Goal: Information Seeking & Learning: Check status

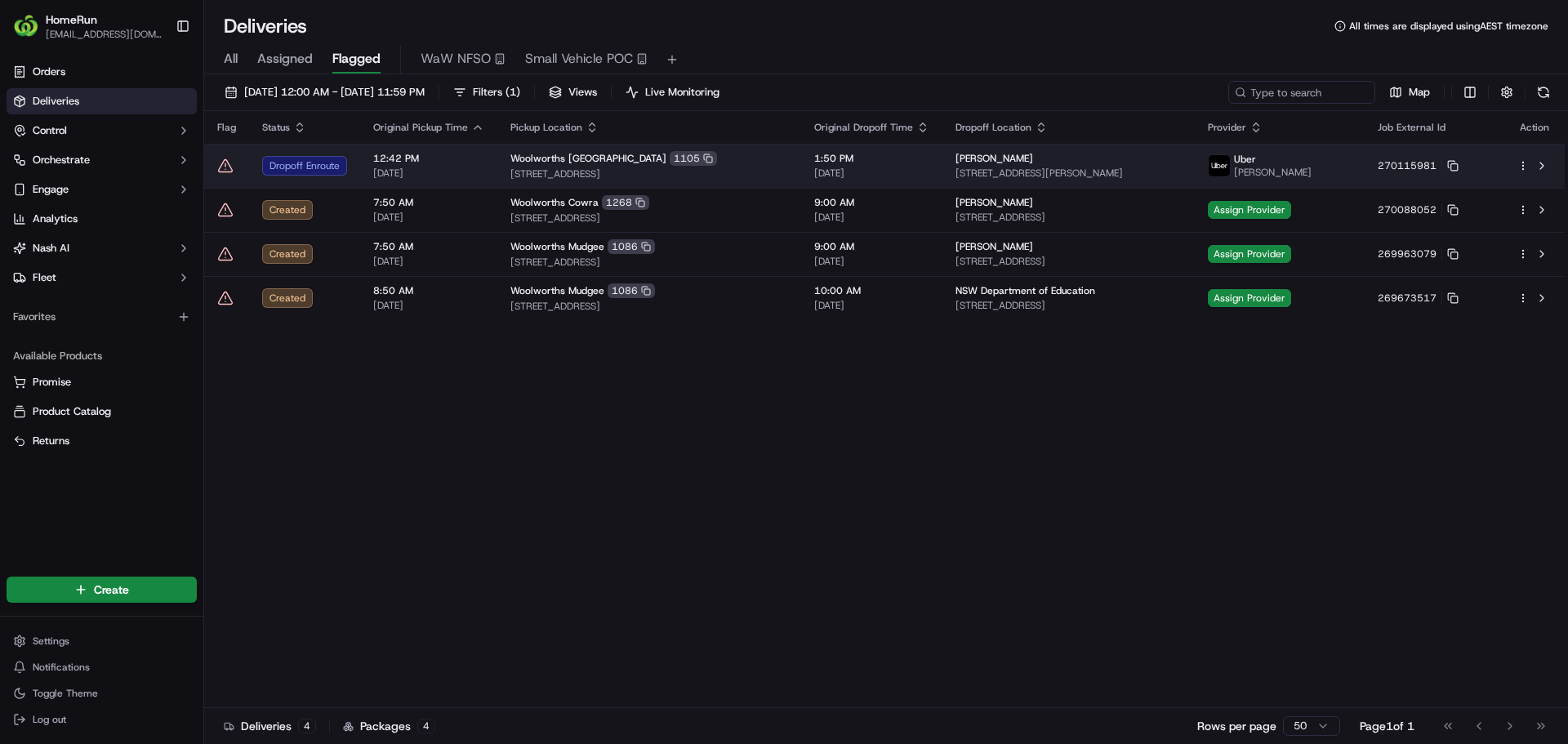
click at [224, 168] on icon at bounding box center [225, 165] width 16 height 16
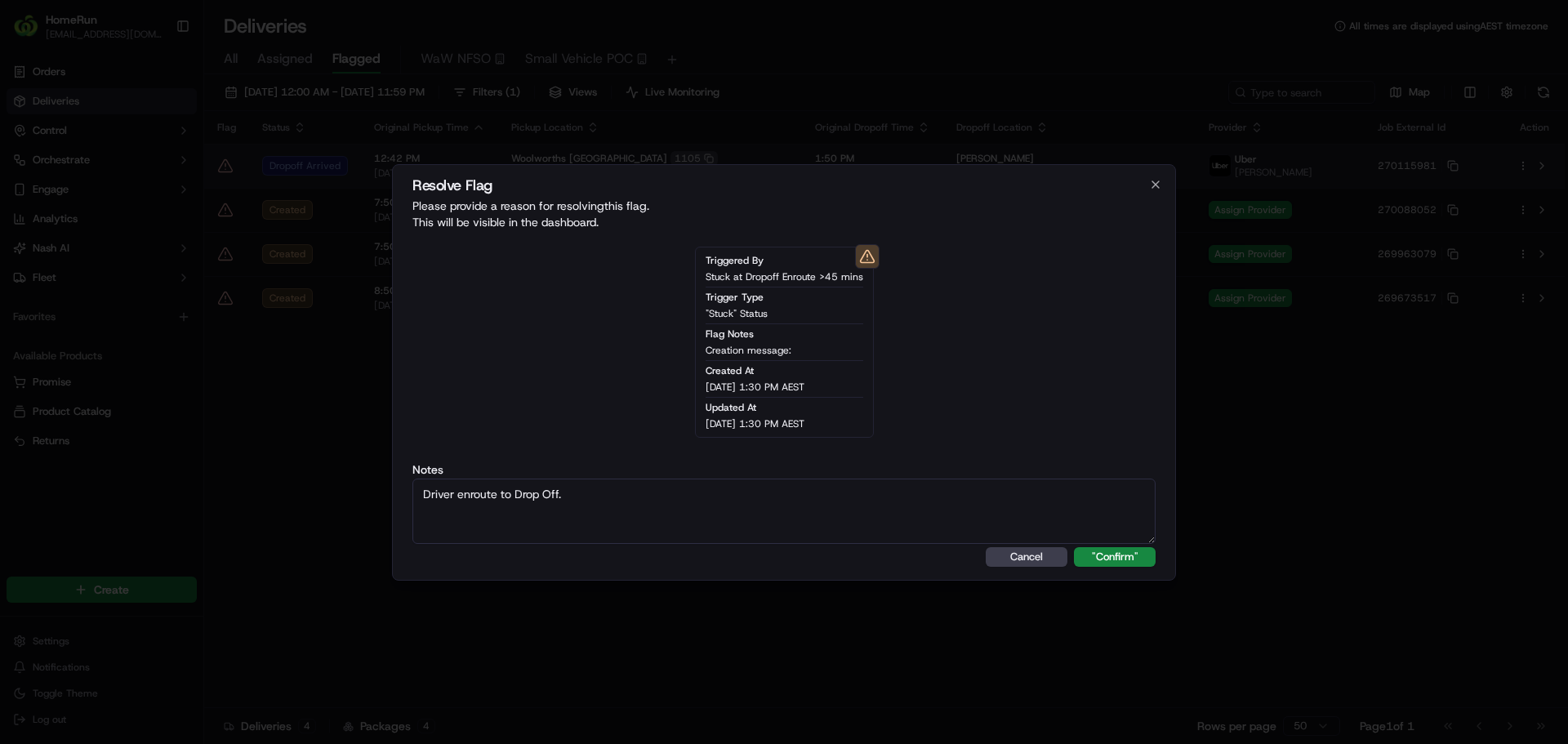
type textarea "Driver enroute to Drop Off."
click at [1074, 547] on button ""Confirm"" at bounding box center [1114, 557] width 82 height 19
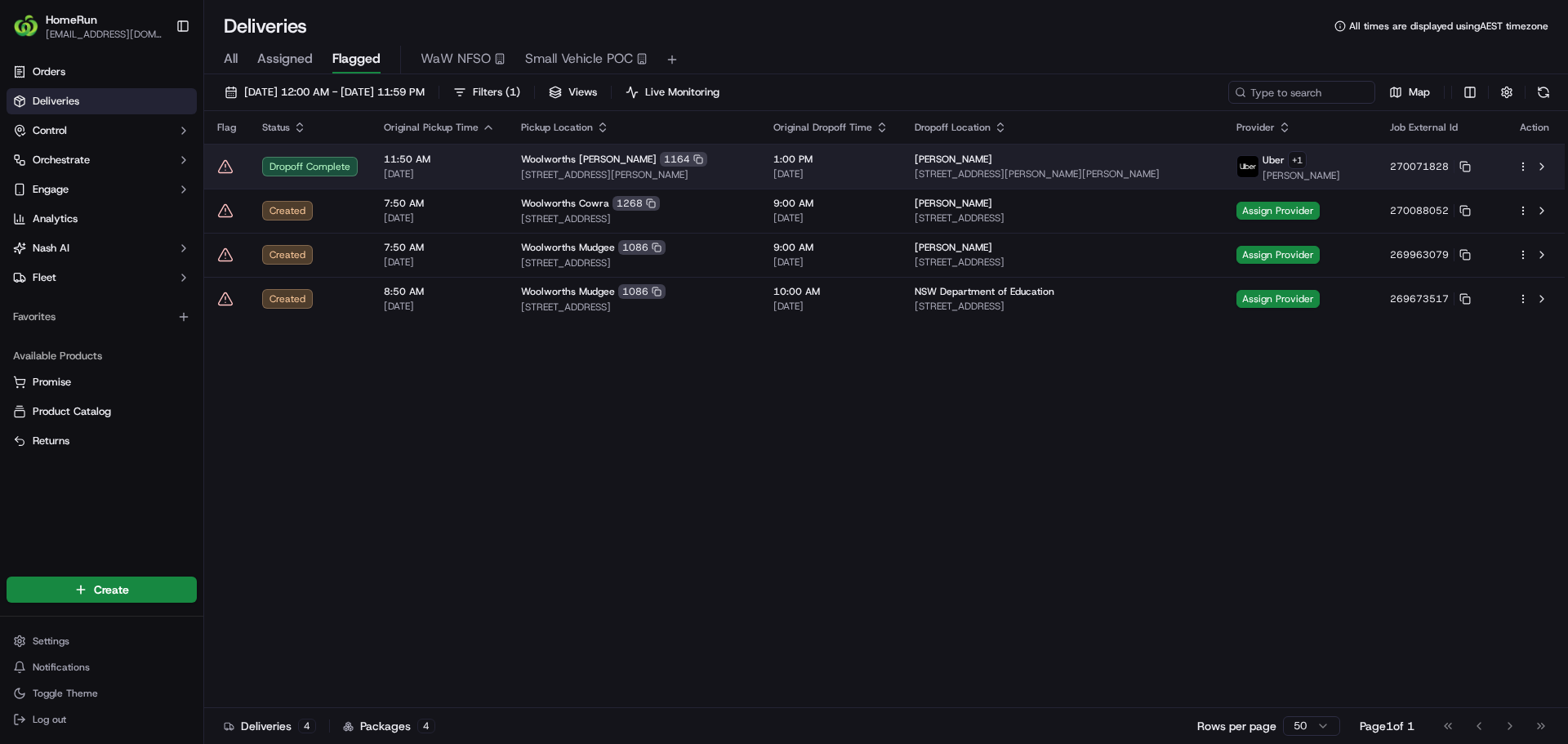
click at [222, 166] on icon at bounding box center [225, 166] width 13 height 12
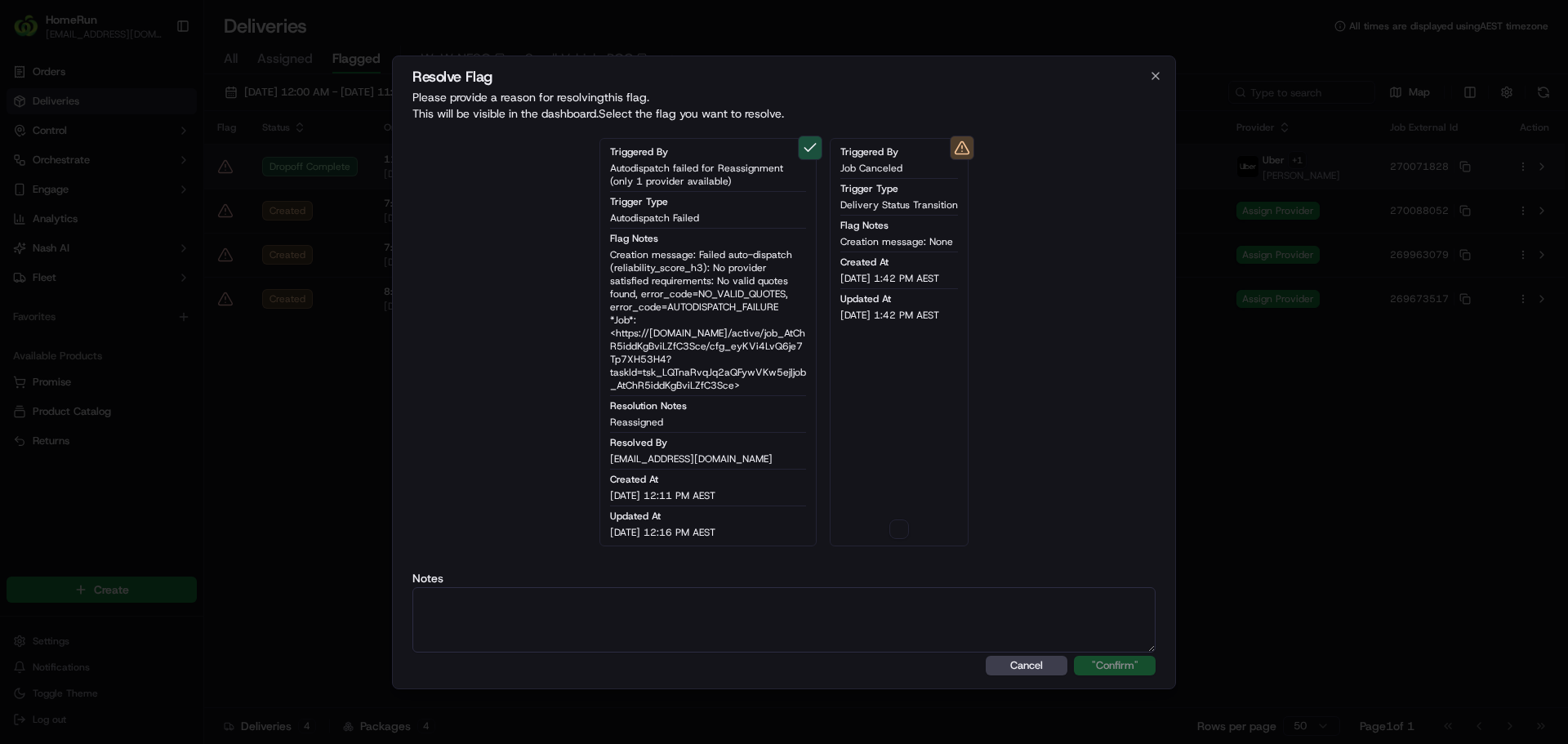
type button "on"
click at [911, 534] on div "Triggered By Job Canceled Trigger Type Delivery Status Transition Flag Notes Cr…" at bounding box center [899, 342] width 139 height 408
click at [898, 527] on button "on" at bounding box center [900, 529] width 19 height 19
click at [850, 581] on label "Notes" at bounding box center [784, 578] width 743 height 12
click at [830, 602] on textarea at bounding box center [784, 619] width 743 height 65
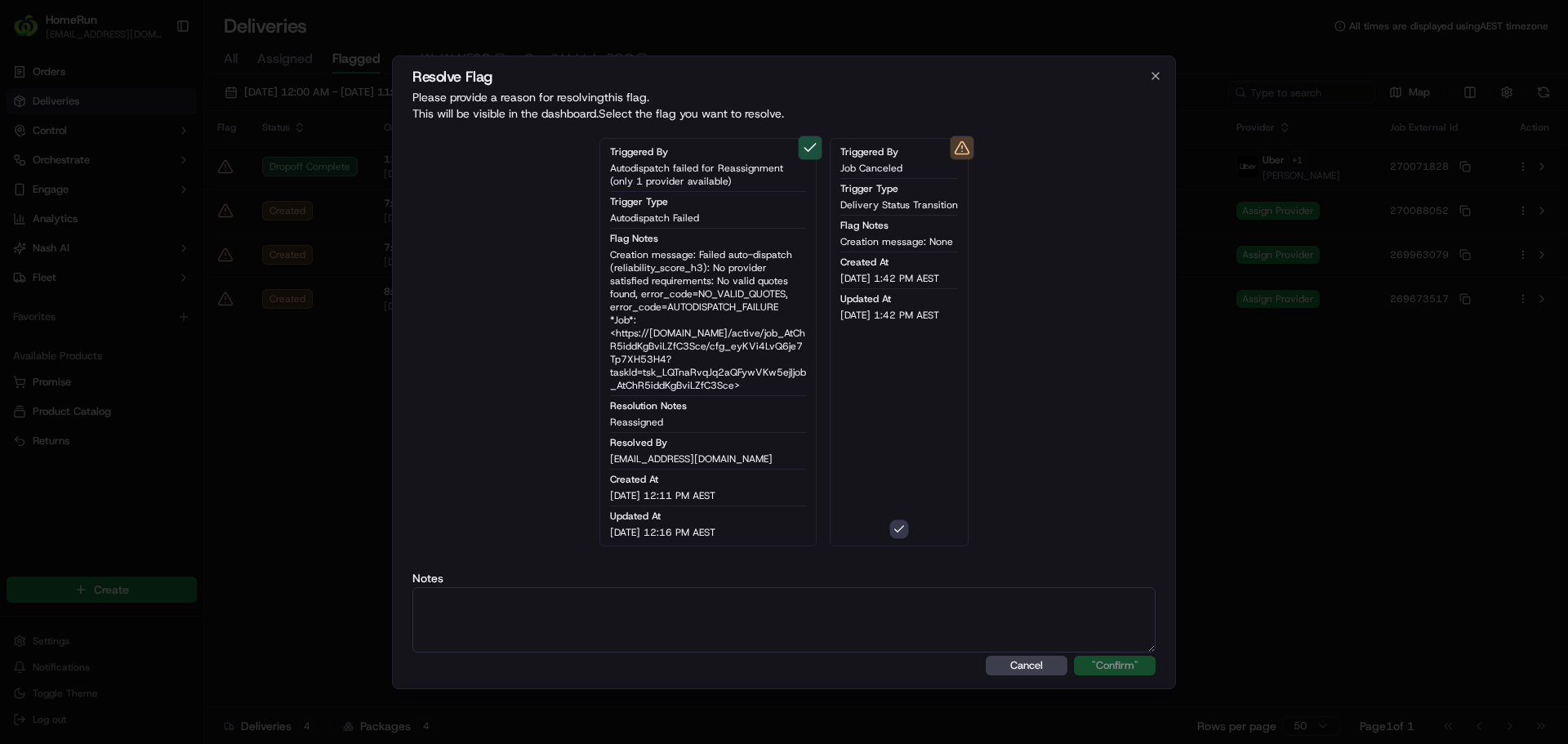
paste textarea "Drop off completed."
type textarea "Drop off completed."
click at [1074, 656] on button ""Confirm"" at bounding box center [1114, 665] width 82 height 19
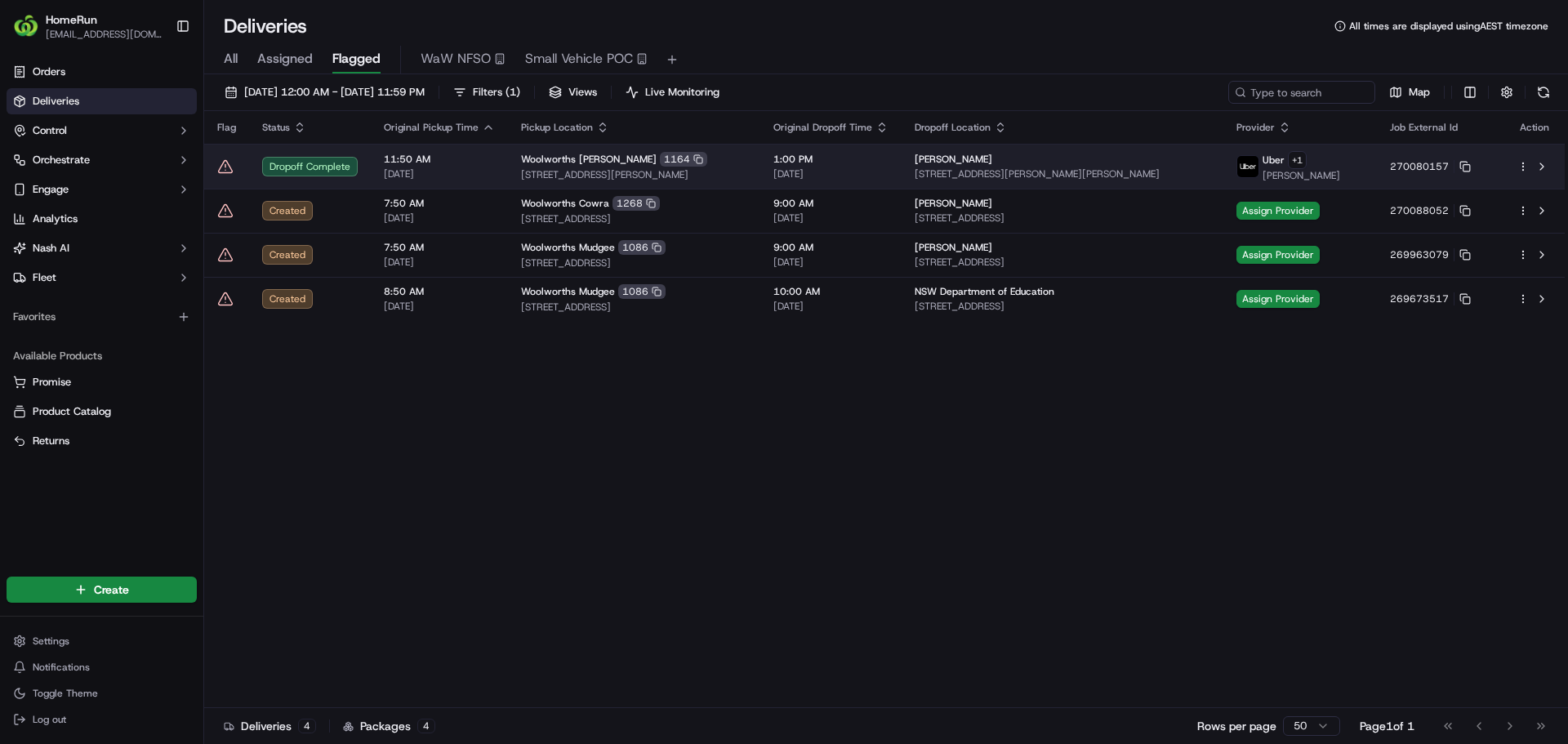
click at [219, 167] on icon at bounding box center [225, 166] width 16 height 16
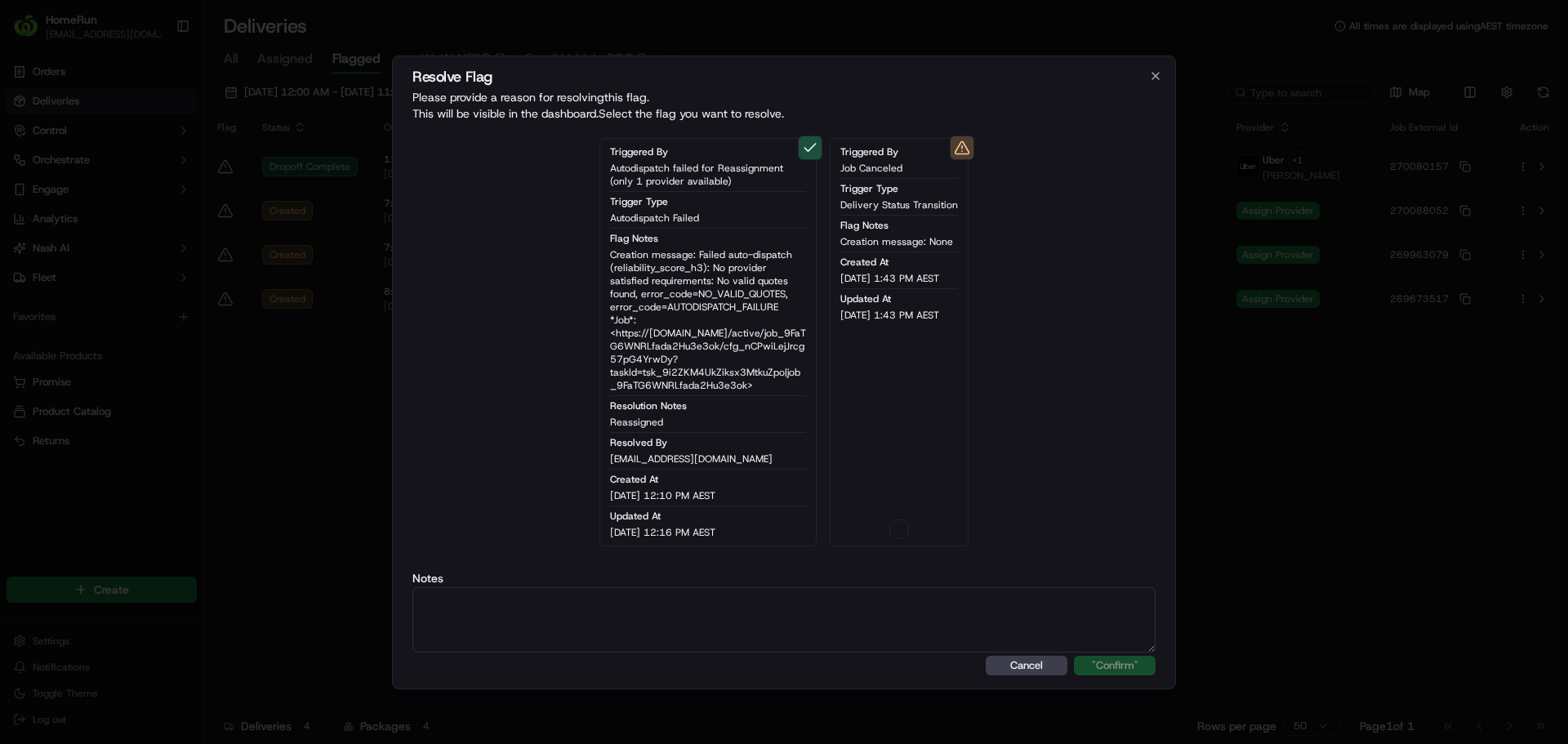
click at [835, 580] on label "Notes" at bounding box center [784, 578] width 743 height 12
click at [826, 605] on textarea at bounding box center [784, 619] width 743 height 65
paste textarea "Drop off completed."
type textarea "Drop off completed."
click at [896, 520] on div "Triggered By Job Canceled Trigger Type Delivery Status Transition Flag Notes Cr…" at bounding box center [899, 342] width 139 height 408
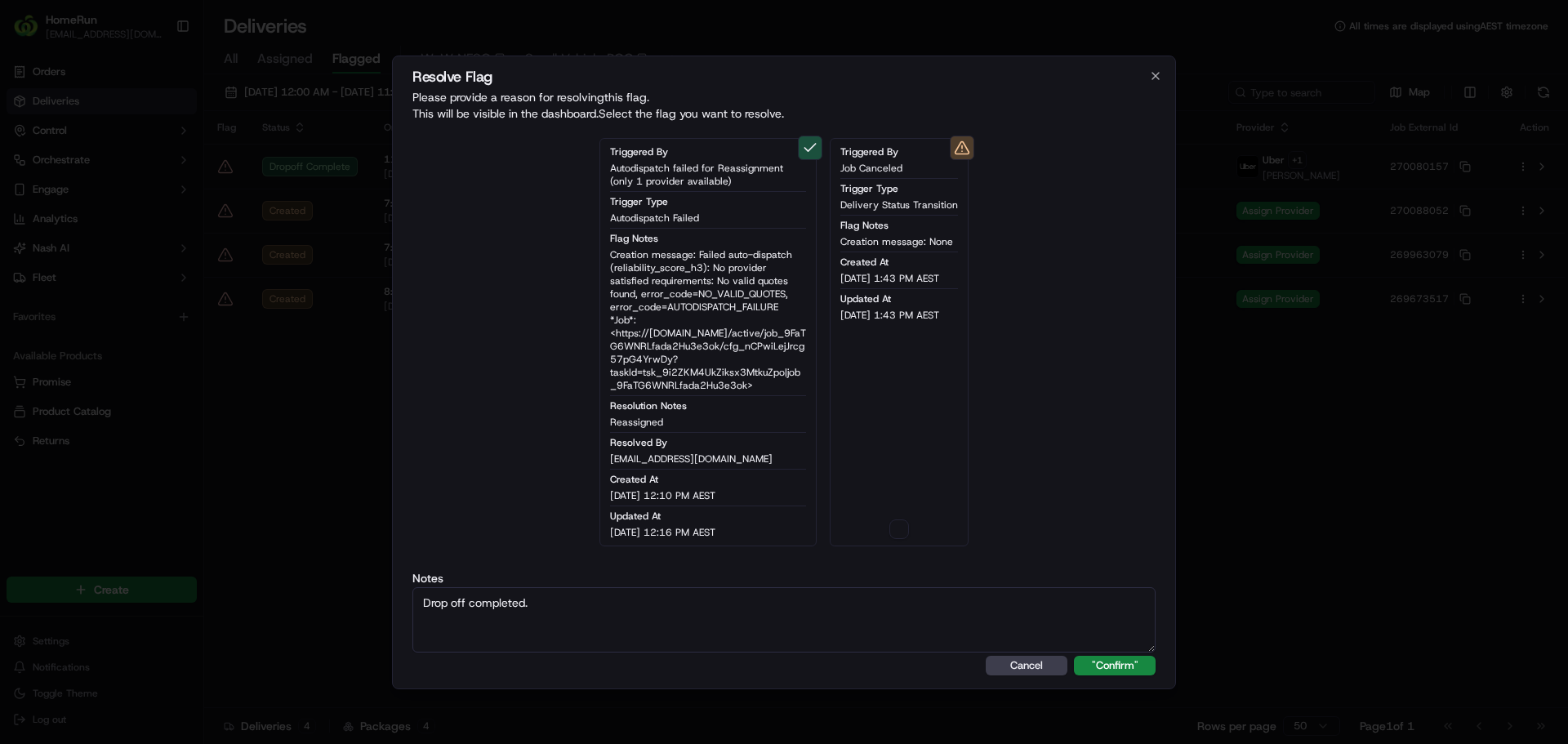
click at [900, 523] on button "button" at bounding box center [900, 529] width 19 height 19
click at [1108, 675] on button ""Confirm"" at bounding box center [1114, 665] width 82 height 19
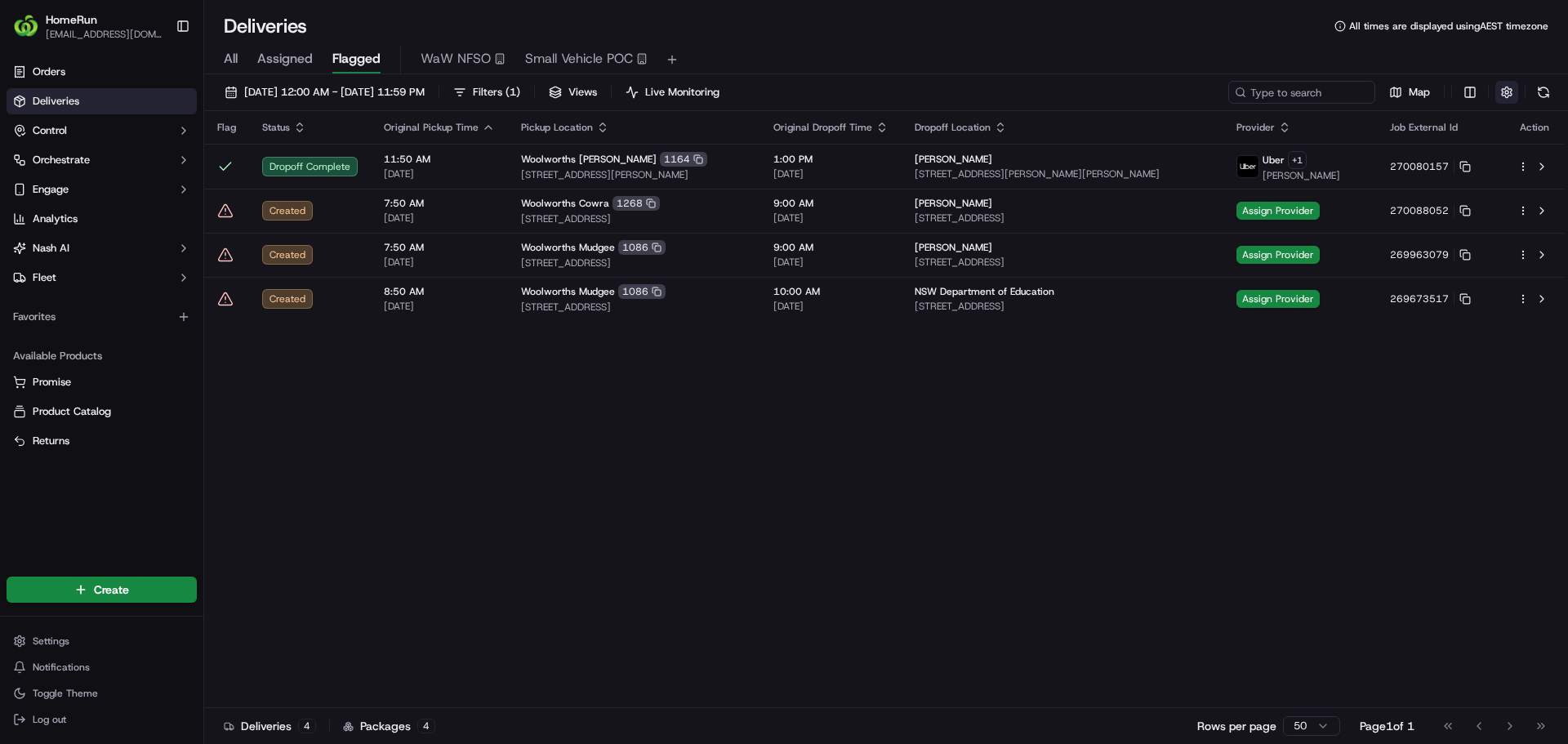
click at [1508, 86] on button "button" at bounding box center [1508, 92] width 23 height 23
click at [1421, 439] on div "Flag Status Original Pickup Time Pickup Location Original Dropoff Time Dropoff …" at bounding box center [884, 409] width 1361 height 597
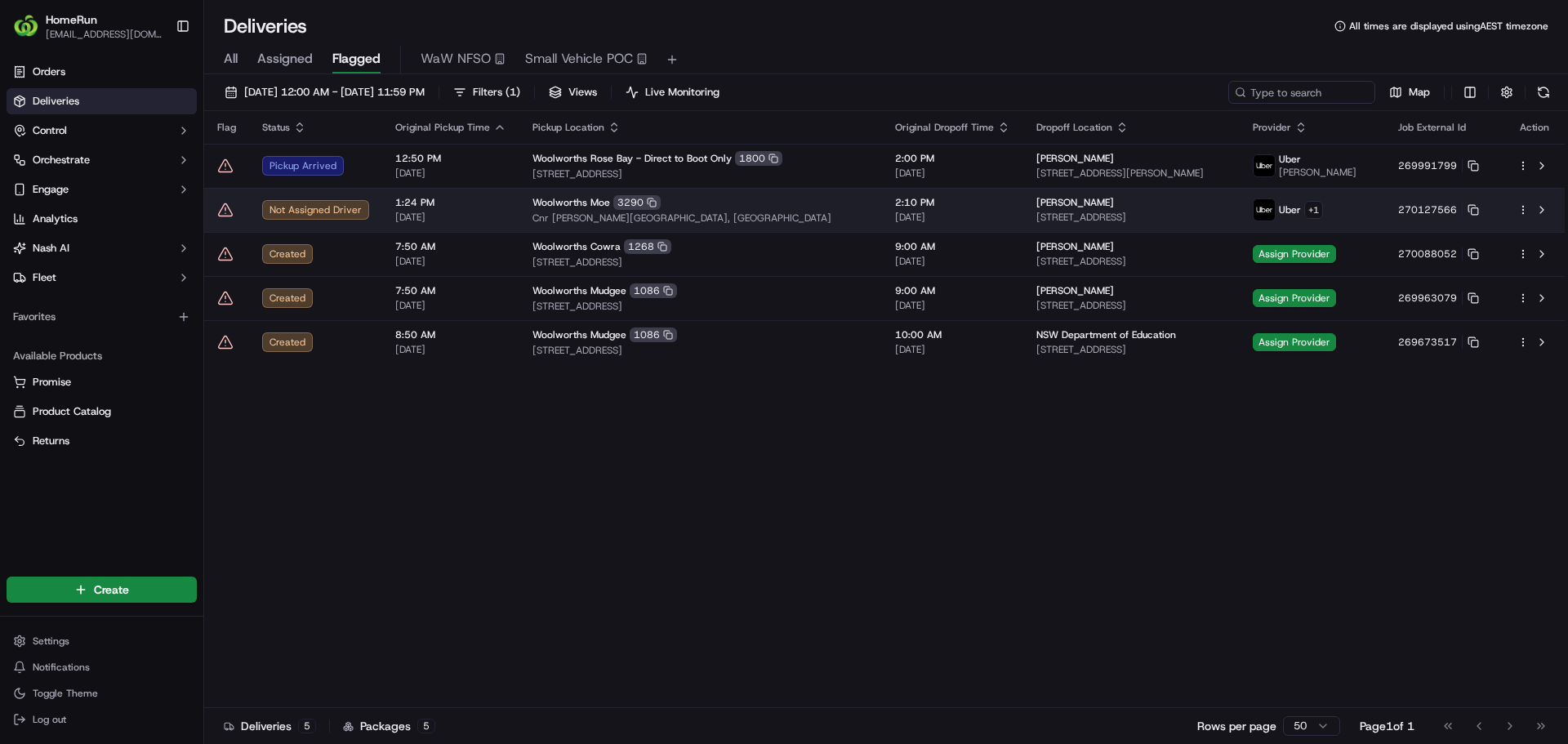
click at [213, 210] on td at bounding box center [226, 210] width 45 height 44
click at [226, 212] on icon at bounding box center [225, 209] width 16 height 16
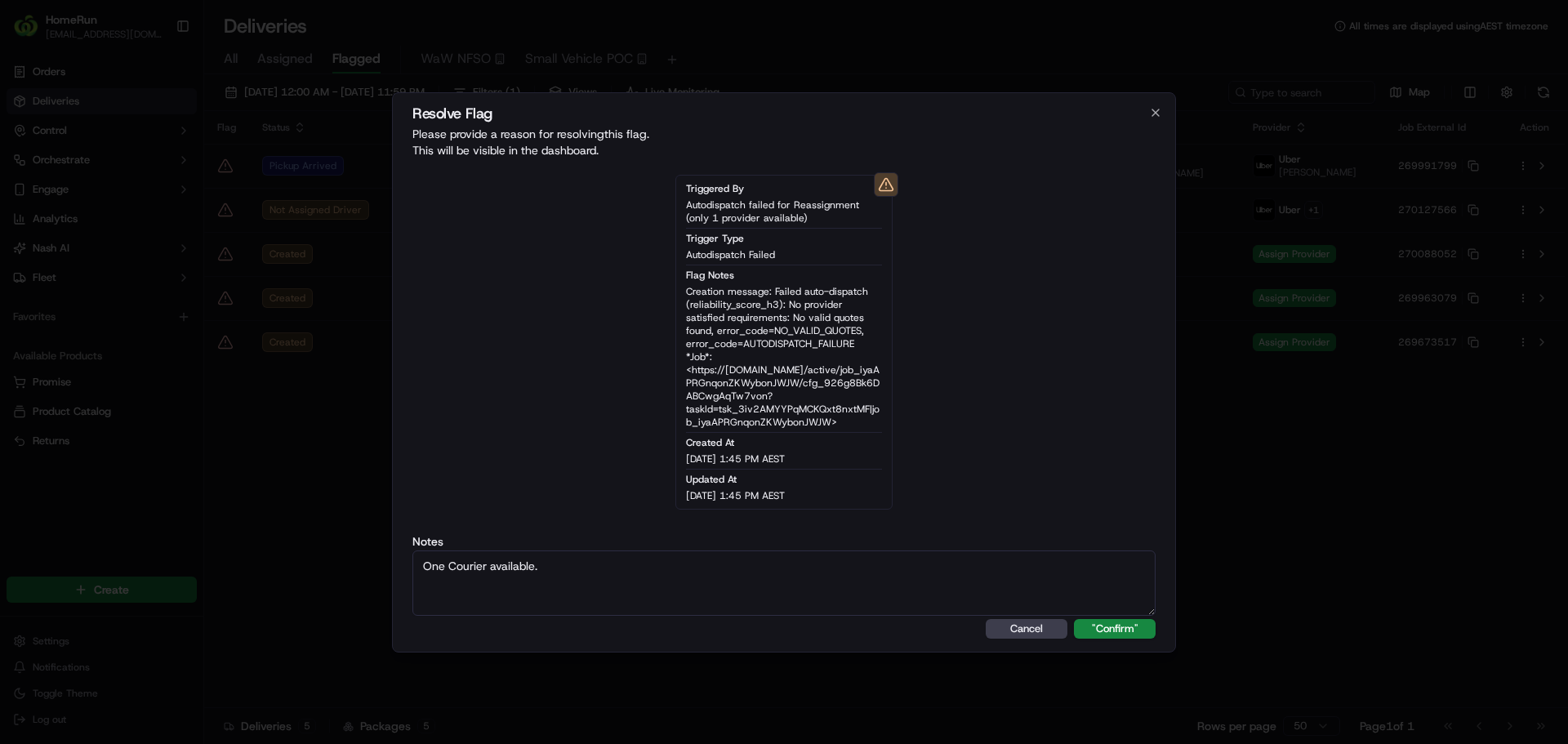
type textarea "One Courier available."
click at [1074, 619] on button ""Confirm"" at bounding box center [1114, 629] width 82 height 19
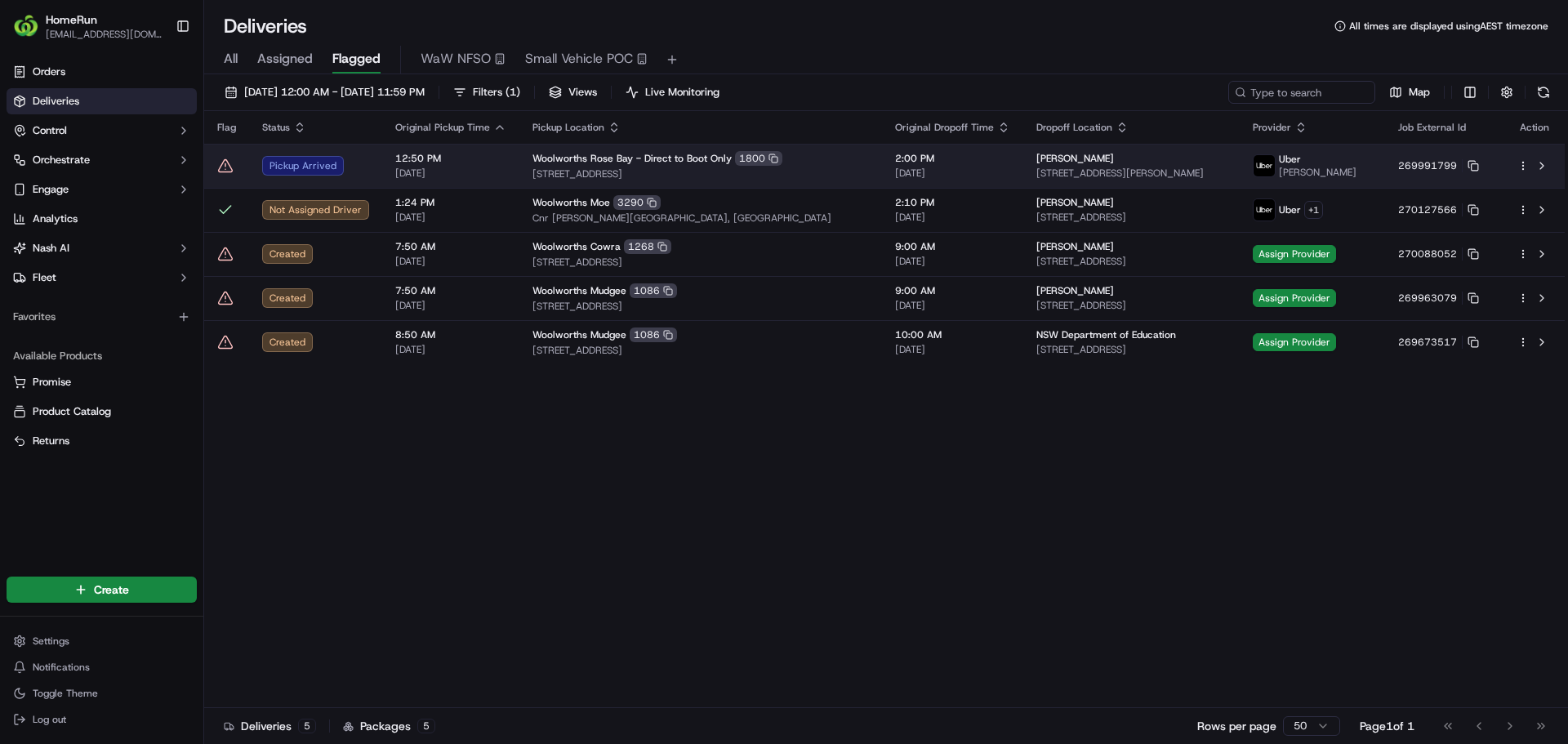
click at [222, 167] on icon at bounding box center [225, 165] width 13 height 12
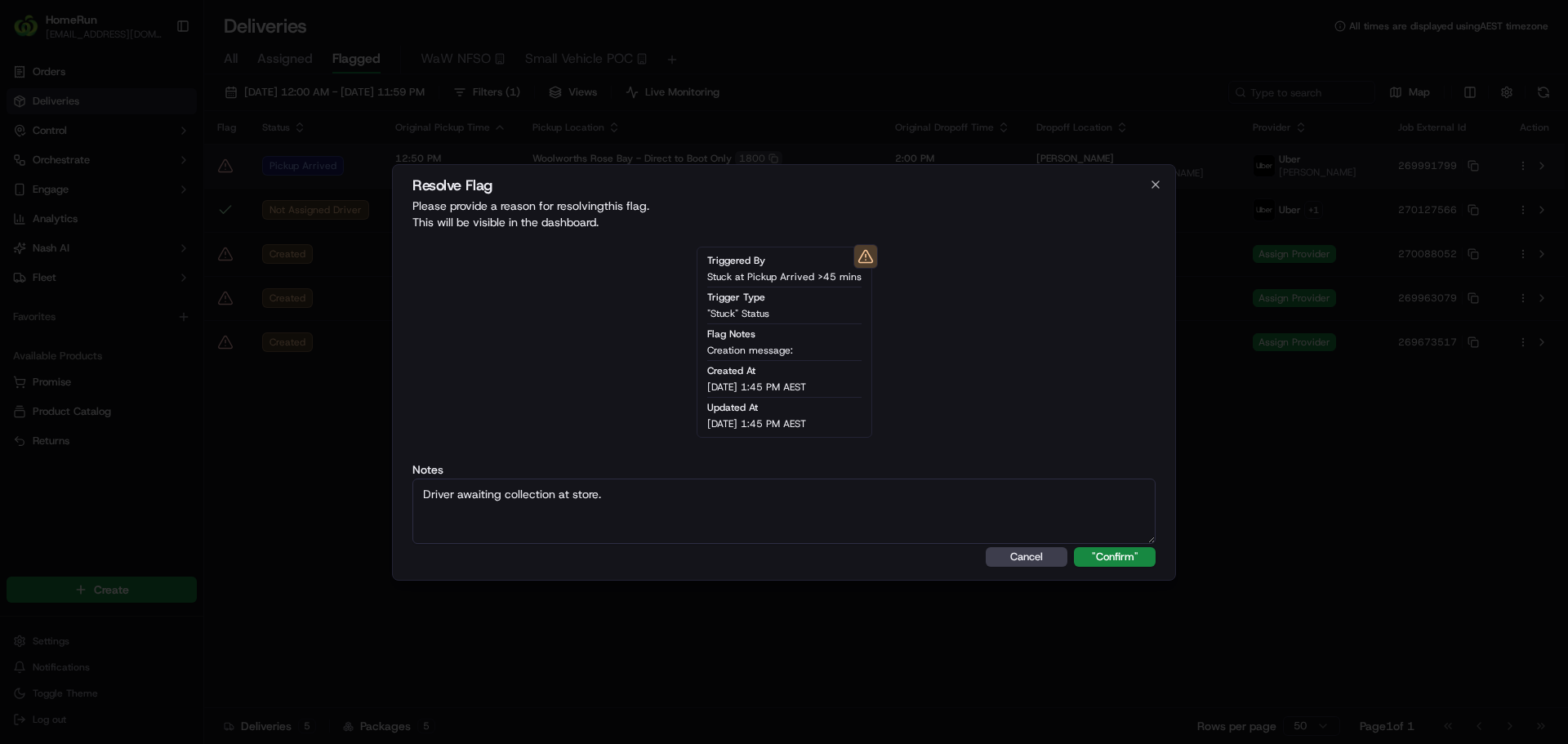
type textarea "Driver awaiting collection at store."
click at [1074, 547] on button ""Confirm"" at bounding box center [1114, 557] width 82 height 19
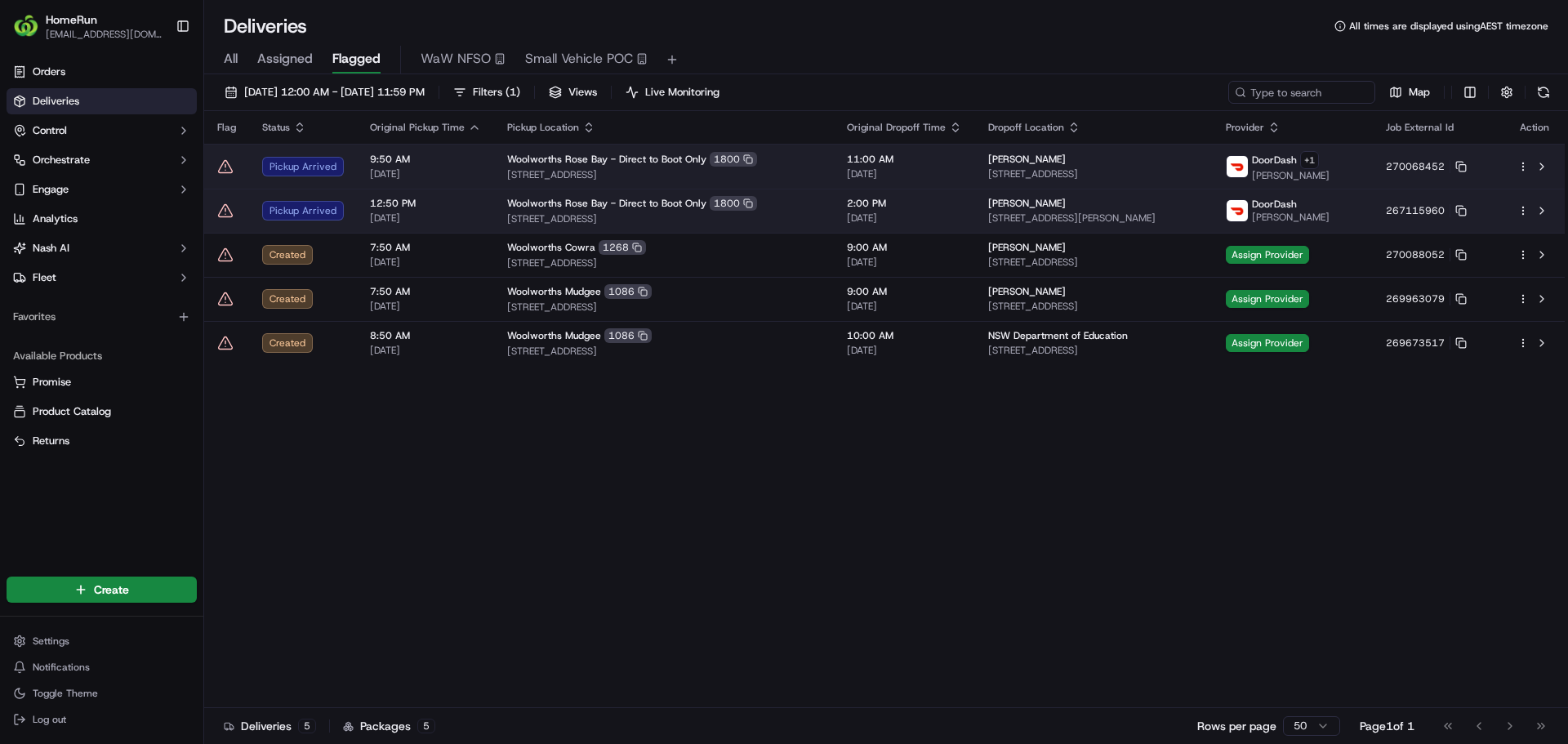
click at [223, 214] on icon at bounding box center [225, 210] width 16 height 16
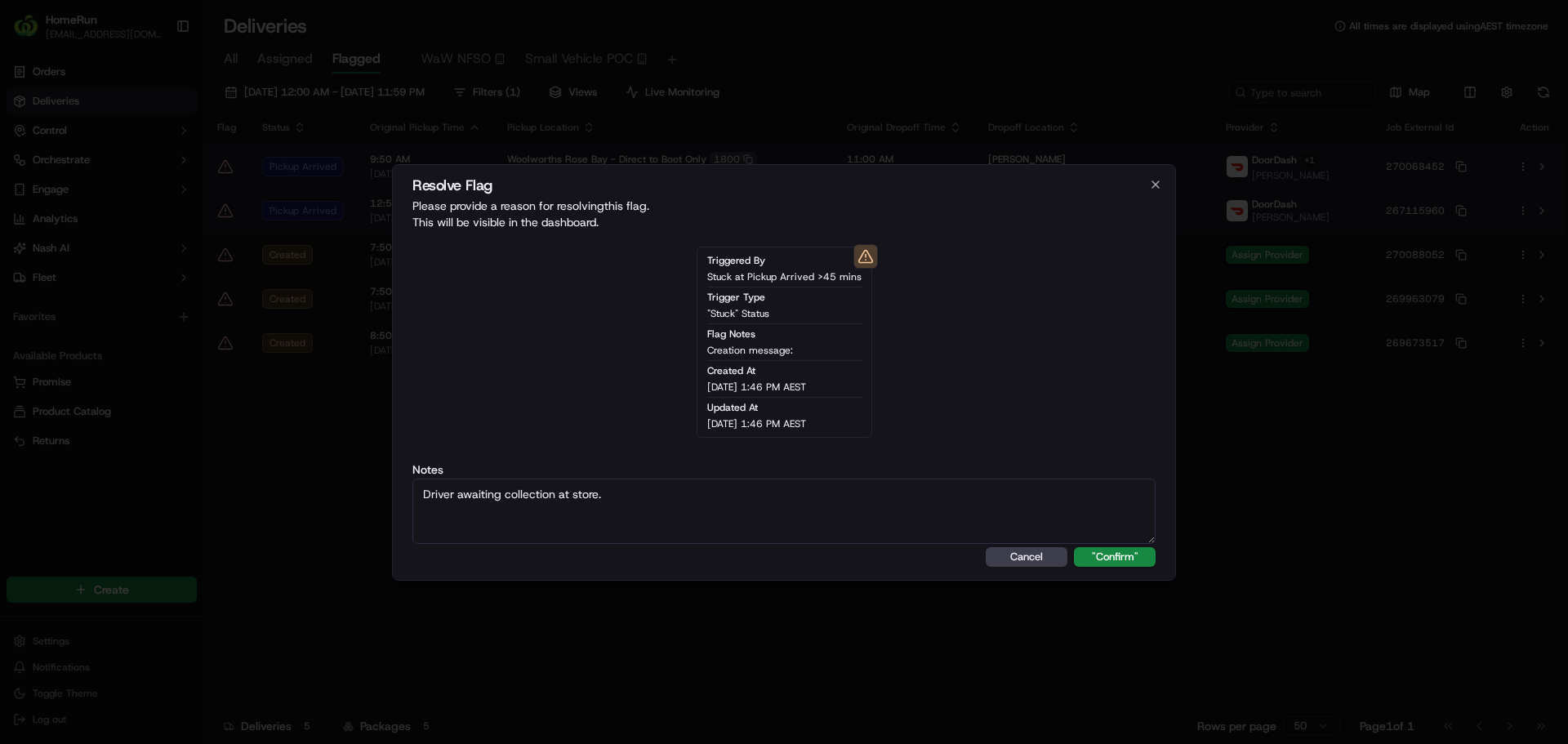
type textarea "Driver awaiting collection at store."
click at [1074, 547] on button ""Confirm"" at bounding box center [1114, 557] width 82 height 19
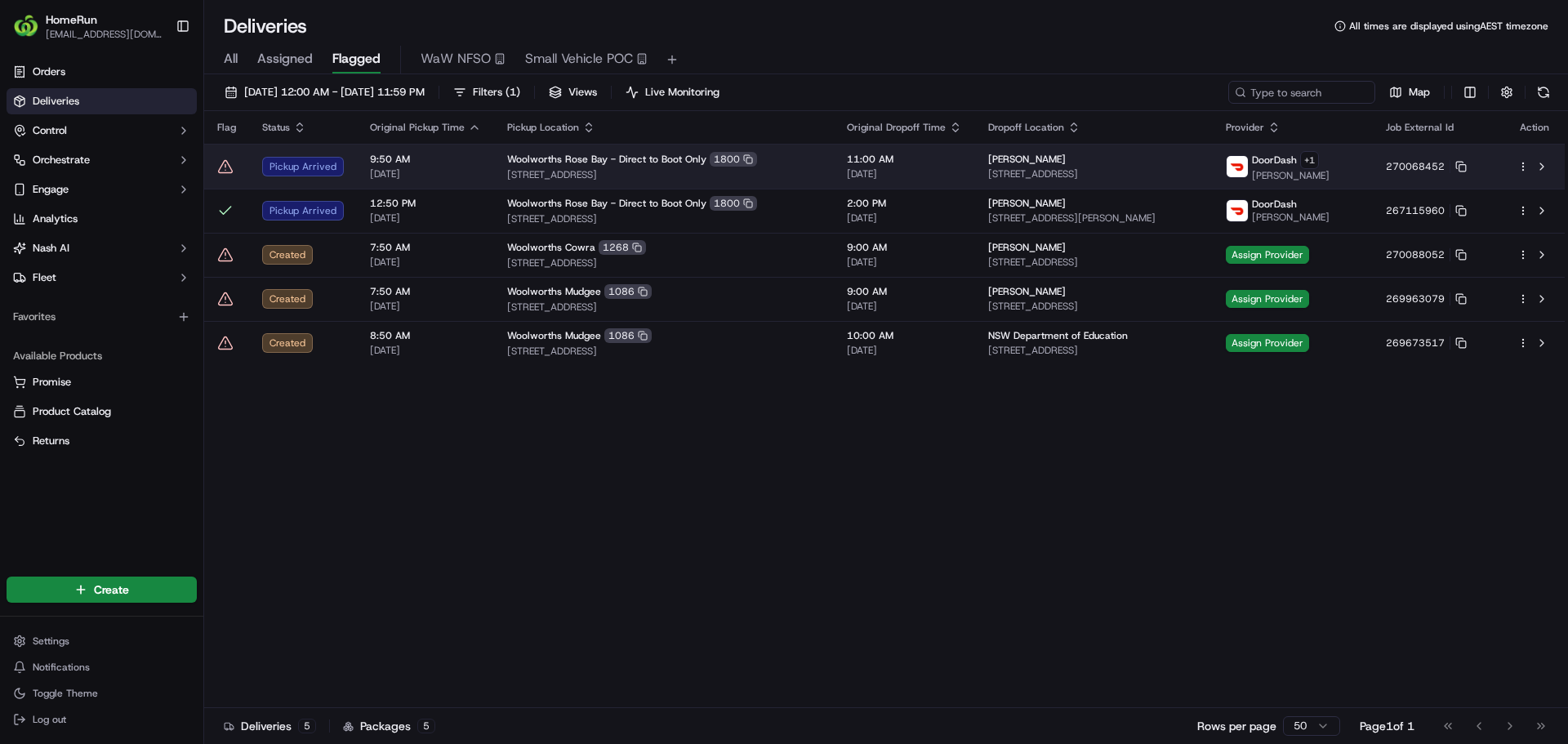
click at [222, 173] on icon at bounding box center [225, 166] width 13 height 12
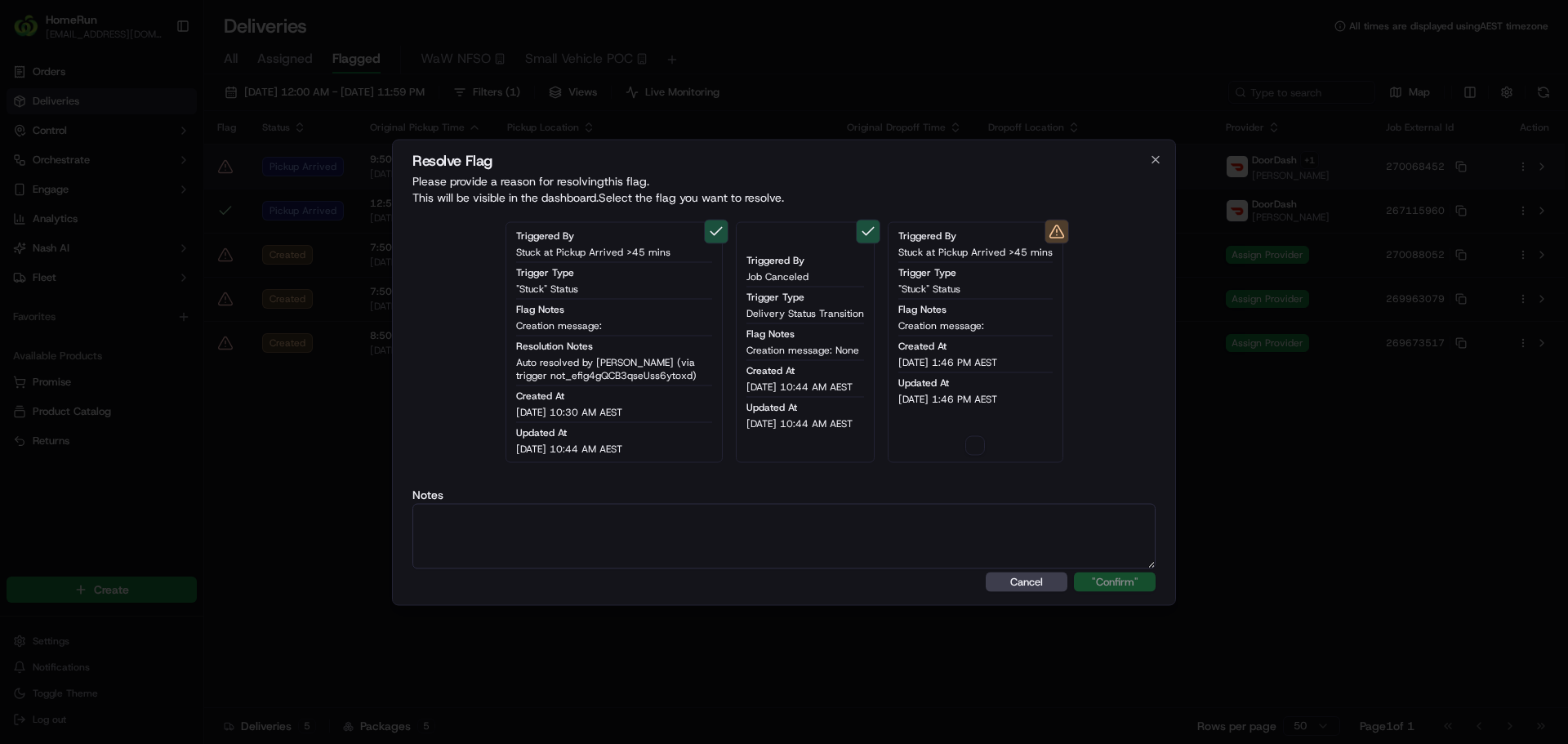
type button "on"
click at [985, 453] on button "on" at bounding box center [975, 445] width 19 height 19
click at [983, 526] on textarea at bounding box center [784, 536] width 743 height 65
paste textarea "Driver awaiting collection at store."
type textarea "Driver awaiting collection at store."
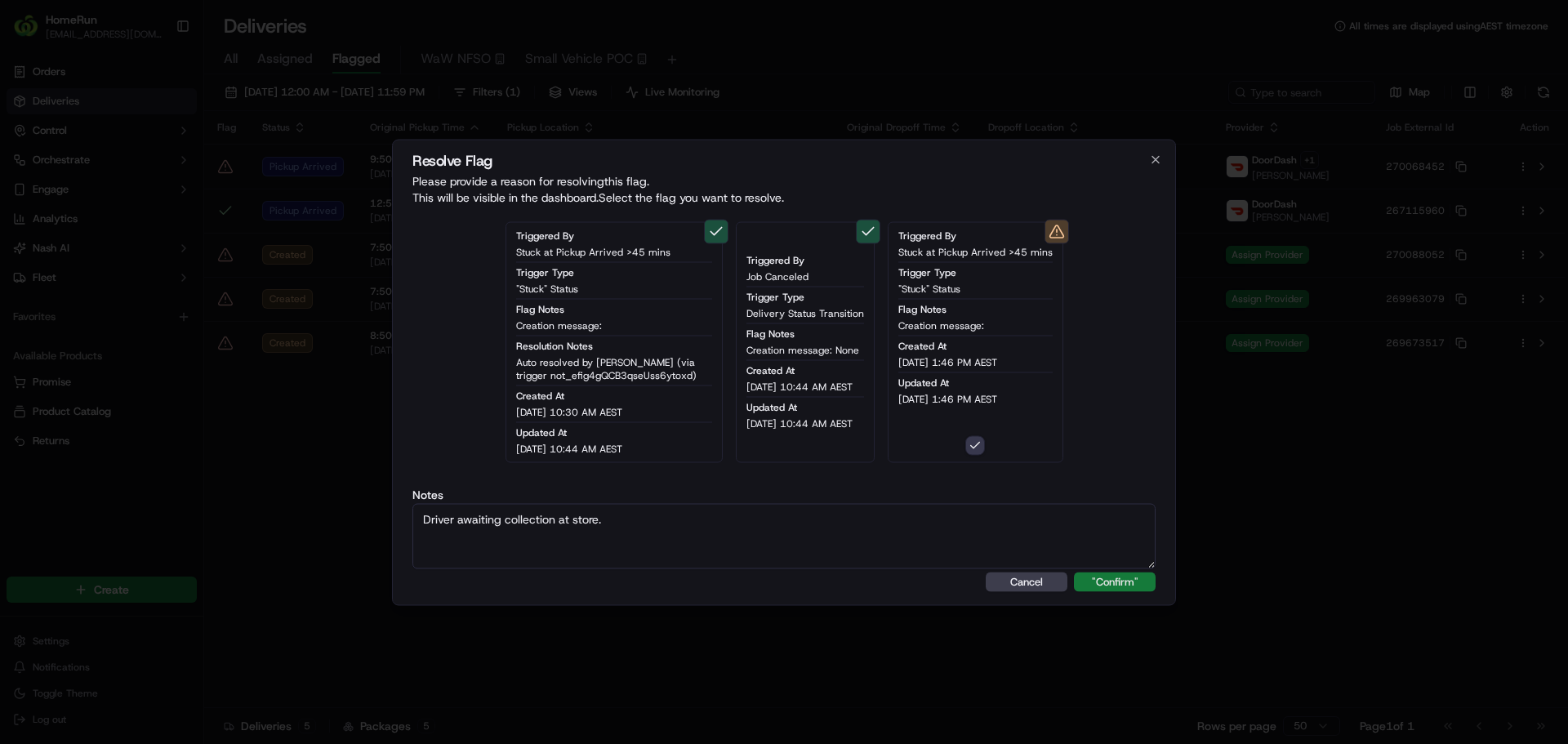
click at [1132, 577] on button ""Confirm"" at bounding box center [1114, 581] width 82 height 19
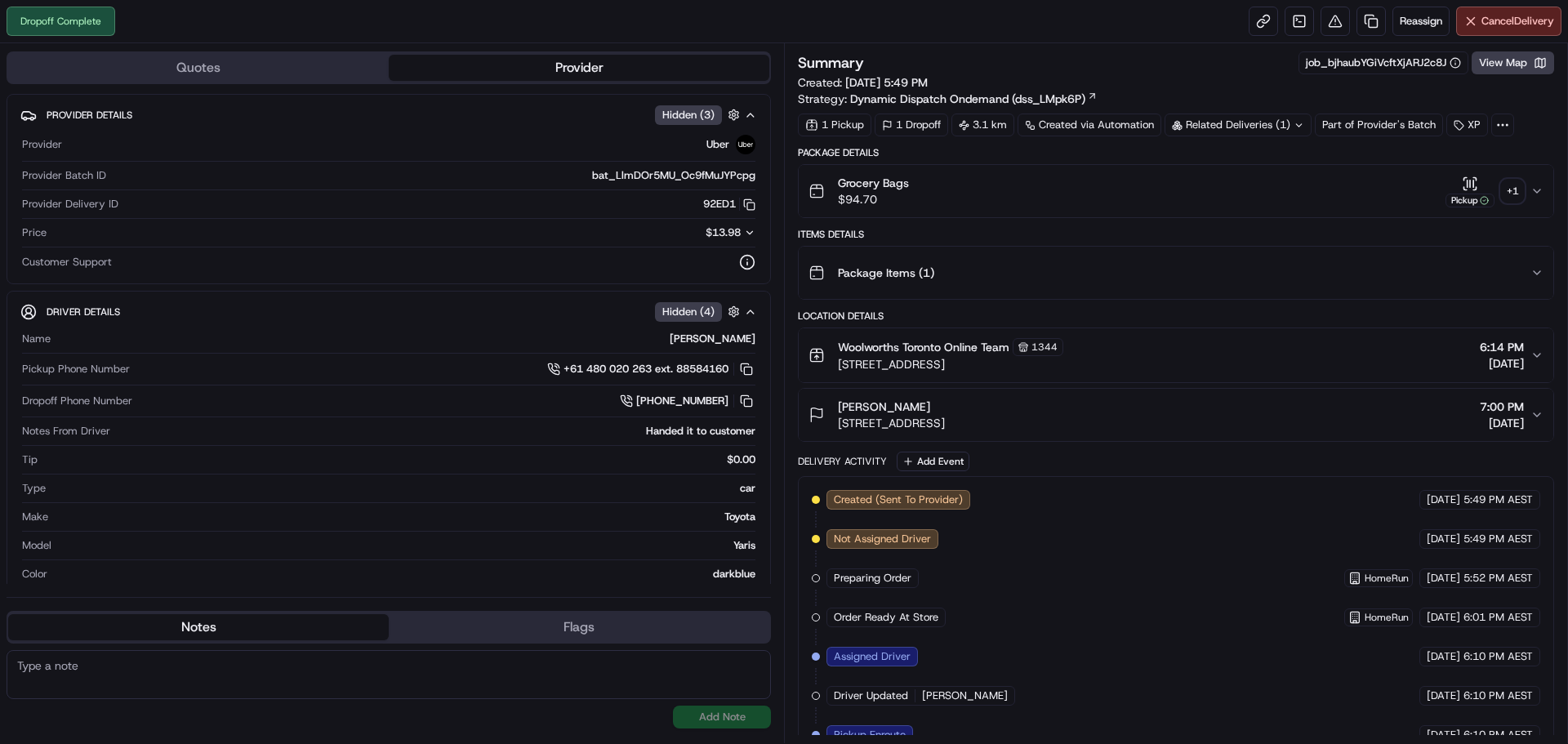
click at [1516, 182] on div "+ 1" at bounding box center [1513, 191] width 23 height 23
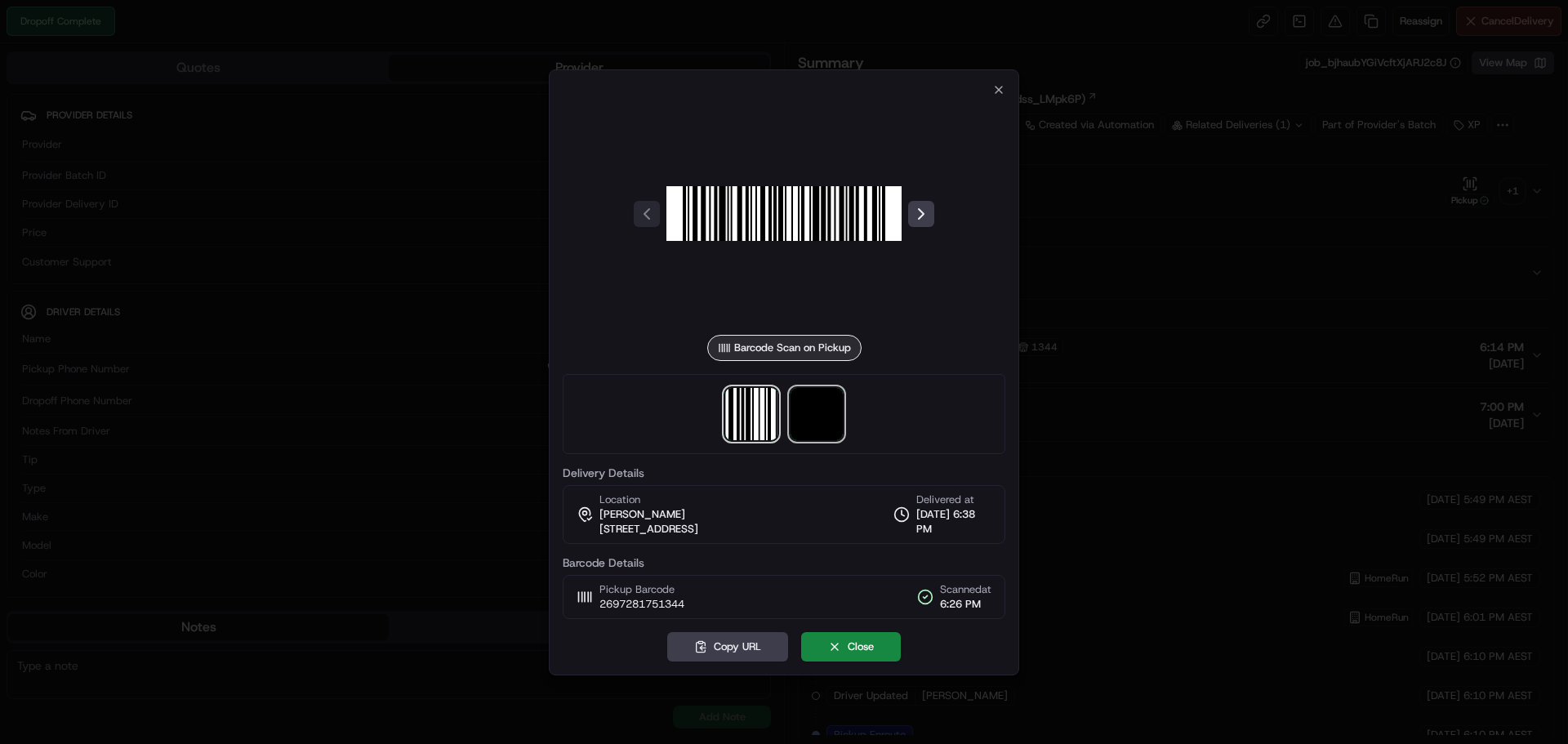
click at [841, 411] on img at bounding box center [817, 414] width 53 height 53
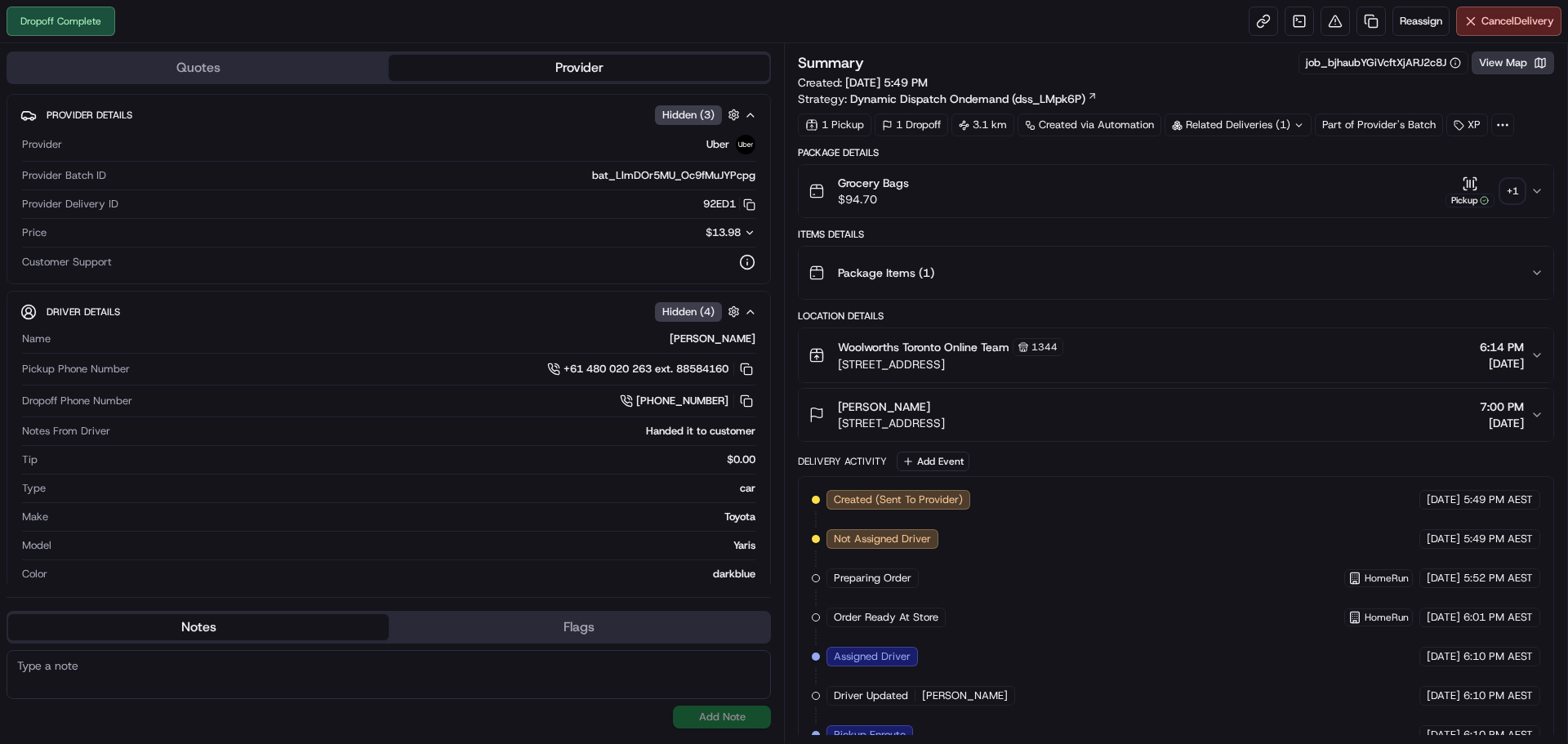
click at [1513, 61] on button "View Map" at bounding box center [1513, 63] width 82 height 23
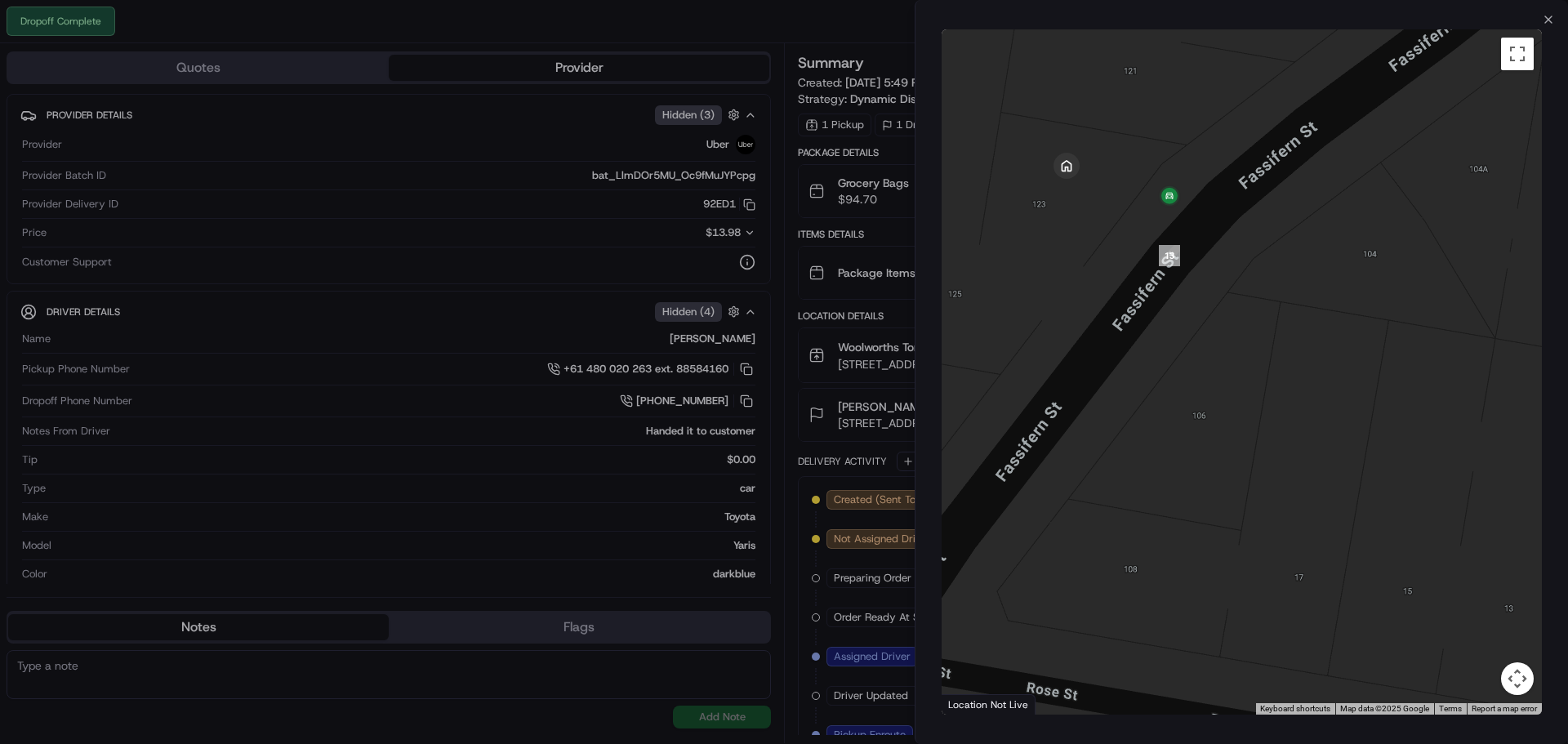
drag, startPoint x: 1097, startPoint y: 128, endPoint x: 1144, endPoint y: 223, distance: 106.0
click at [1144, 223] on div at bounding box center [1242, 372] width 600 height 686
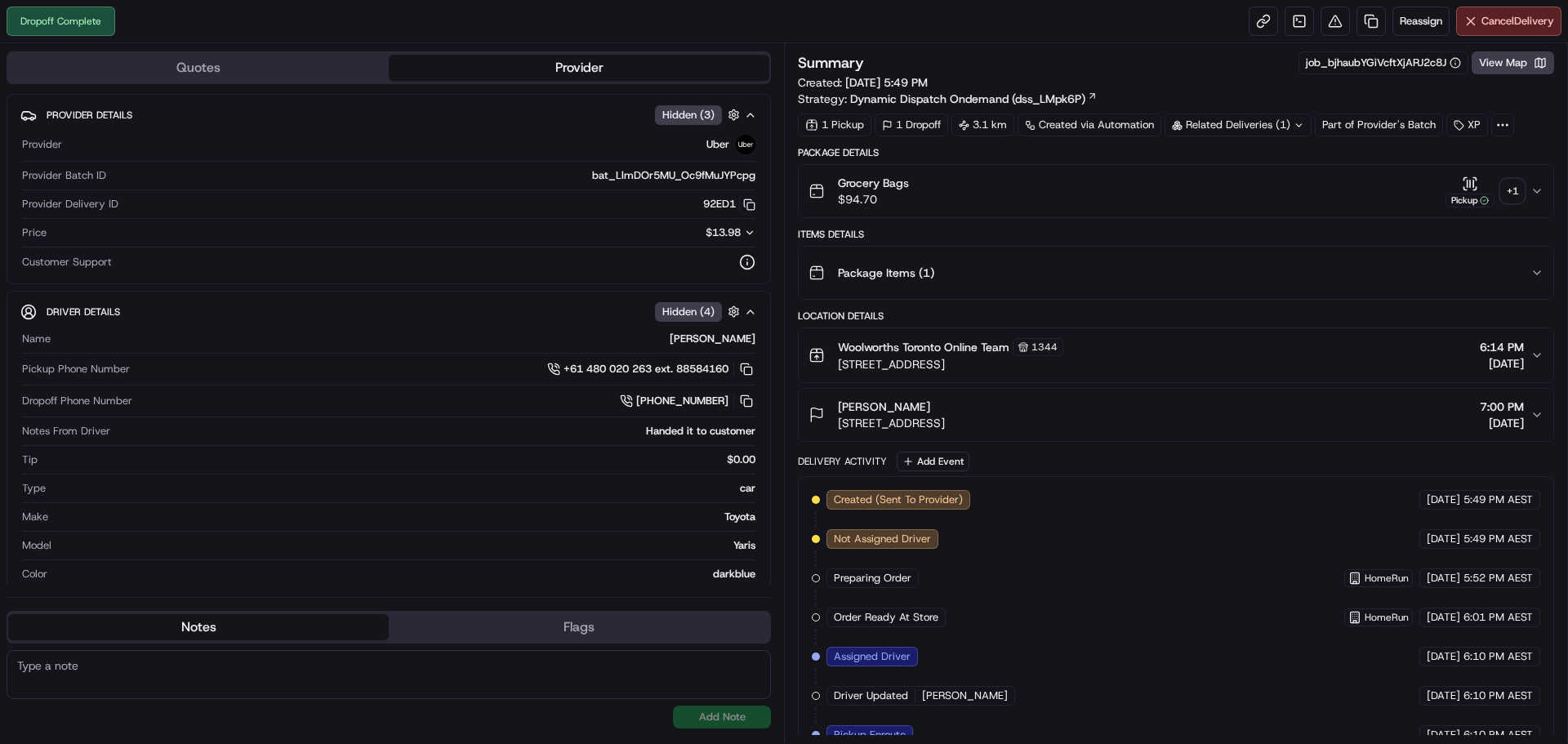
click at [1205, 118] on div "Related Deliveries (1)" at bounding box center [1238, 125] width 147 height 23
click at [1254, 164] on span "ord_bjhaubYGiVcftXjARJ2c8J" at bounding box center [1253, 161] width 141 height 14
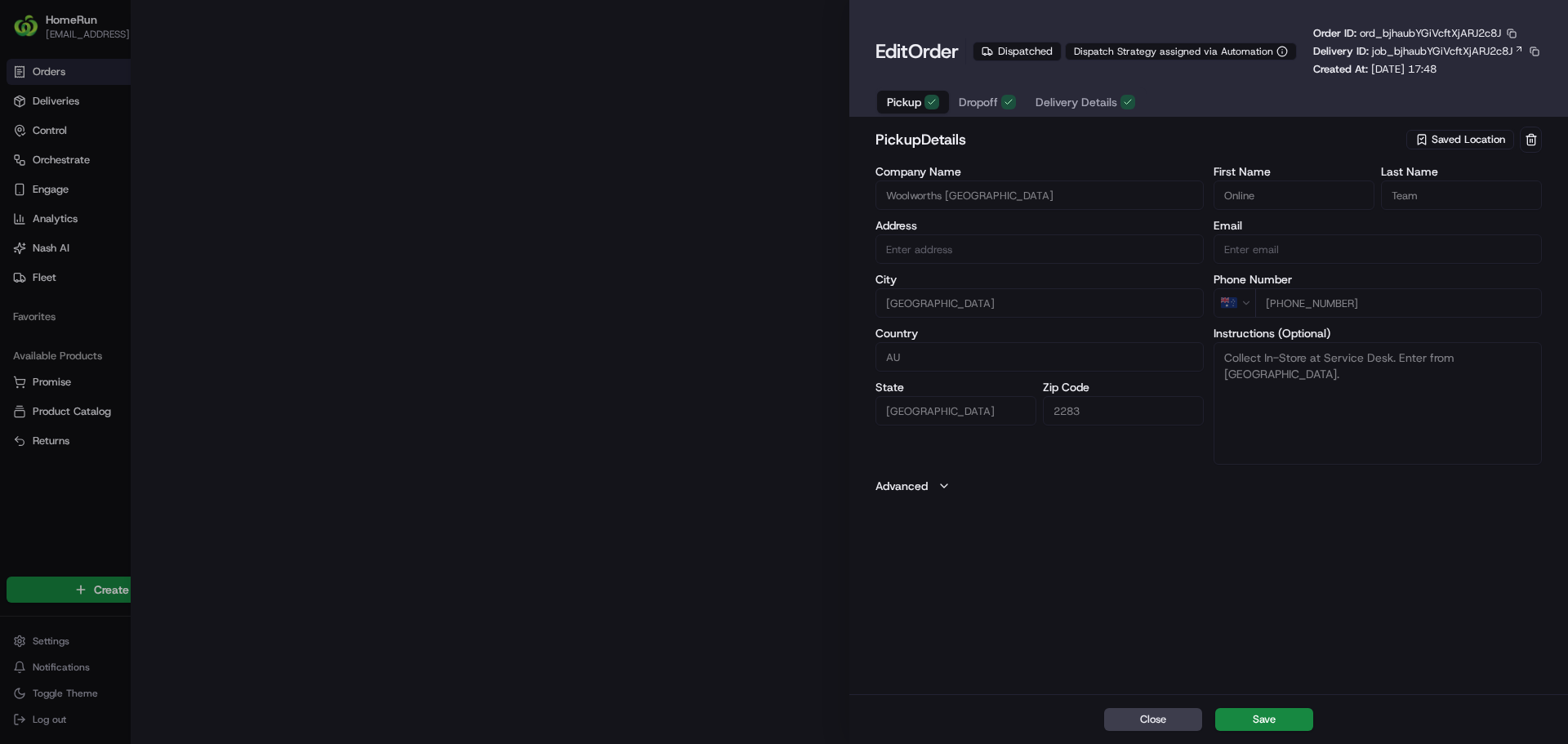
type input "Cnr Pemell St And Brighton Avenues, Toronto, NSW 2283, AU"
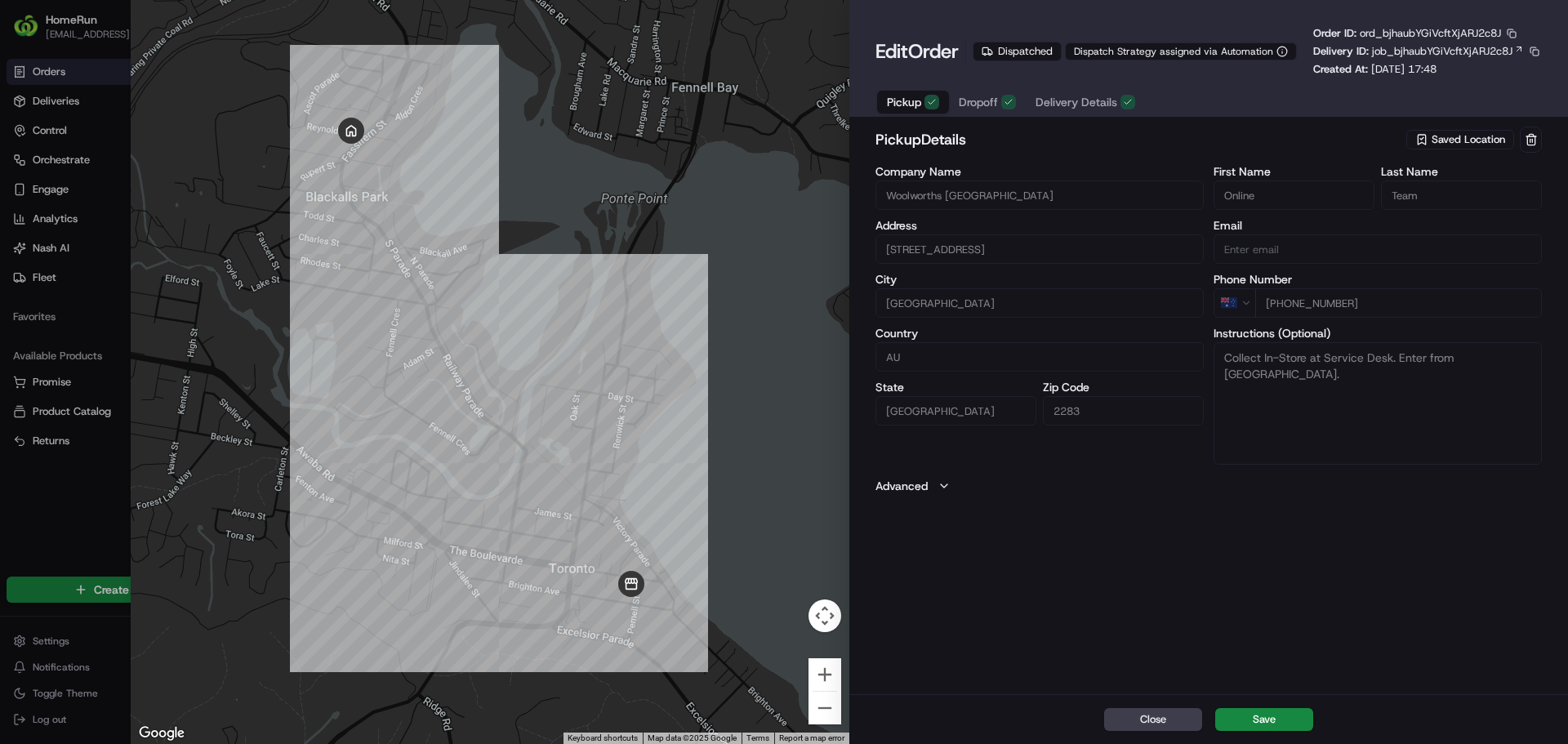
click at [983, 104] on span "Dropoff" at bounding box center [978, 102] width 39 height 16
click at [1086, 97] on span "Delivery Details" at bounding box center [1076, 102] width 82 height 16
